Goal: Information Seeking & Learning: Learn about a topic

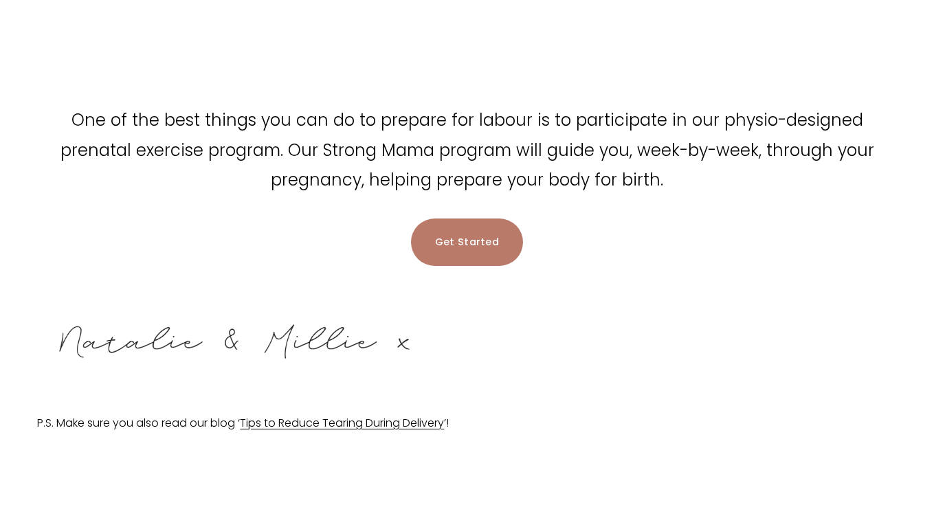
scroll to position [2729, 0]
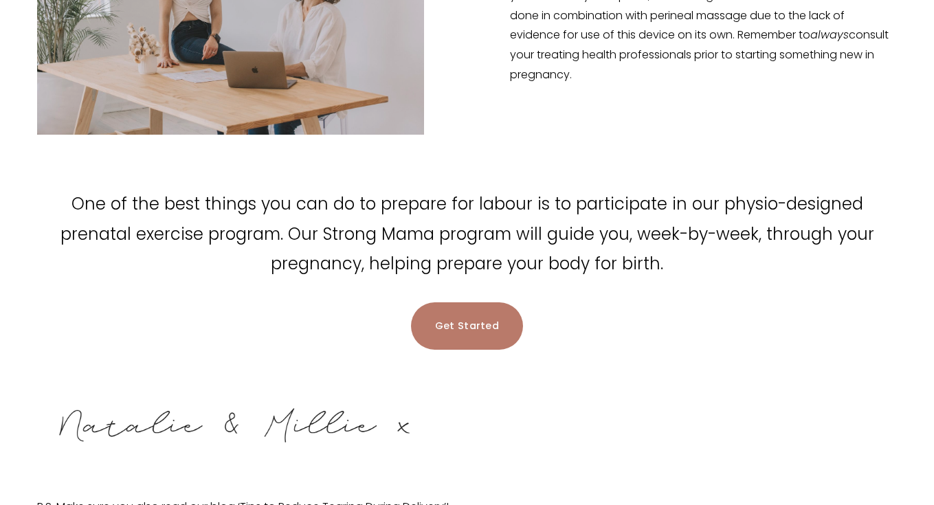
click at [443, 303] on link "Get Started" at bounding box center [467, 326] width 113 height 47
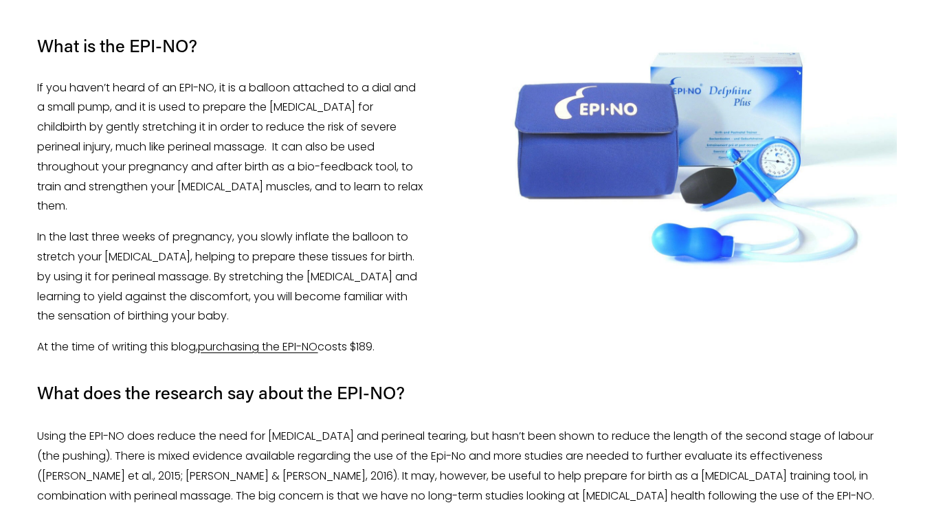
scroll to position [1831, 0]
